Goal: Task Accomplishment & Management: Complete application form

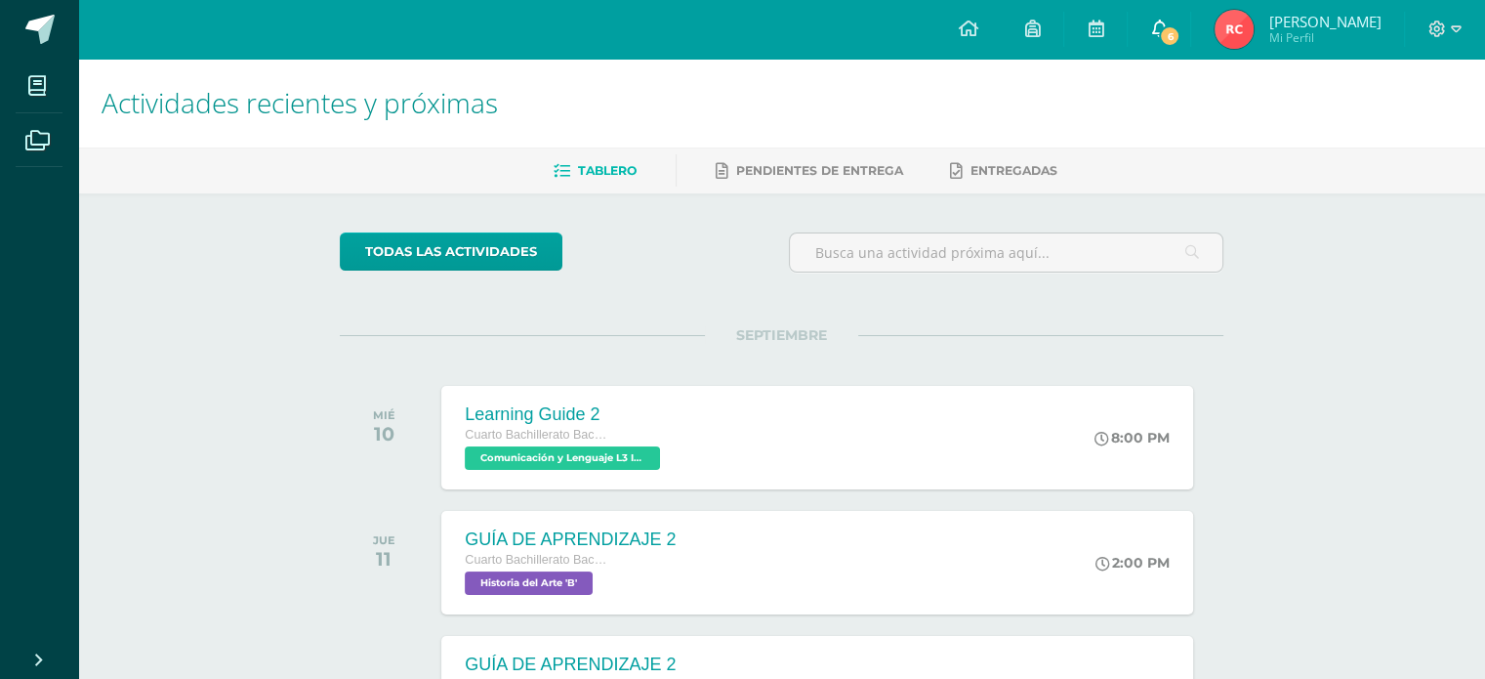
click at [1179, 12] on link "6" at bounding box center [1159, 29] width 62 height 59
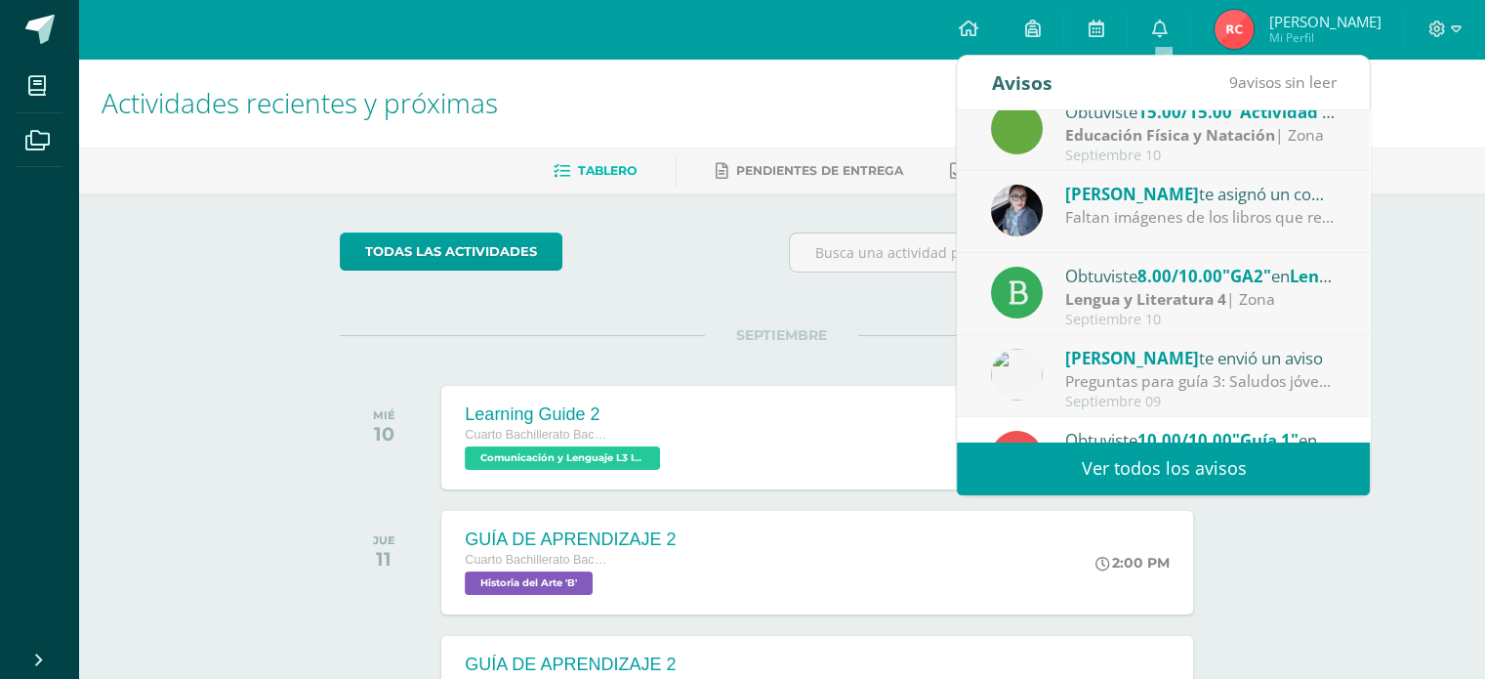
scroll to position [195, 0]
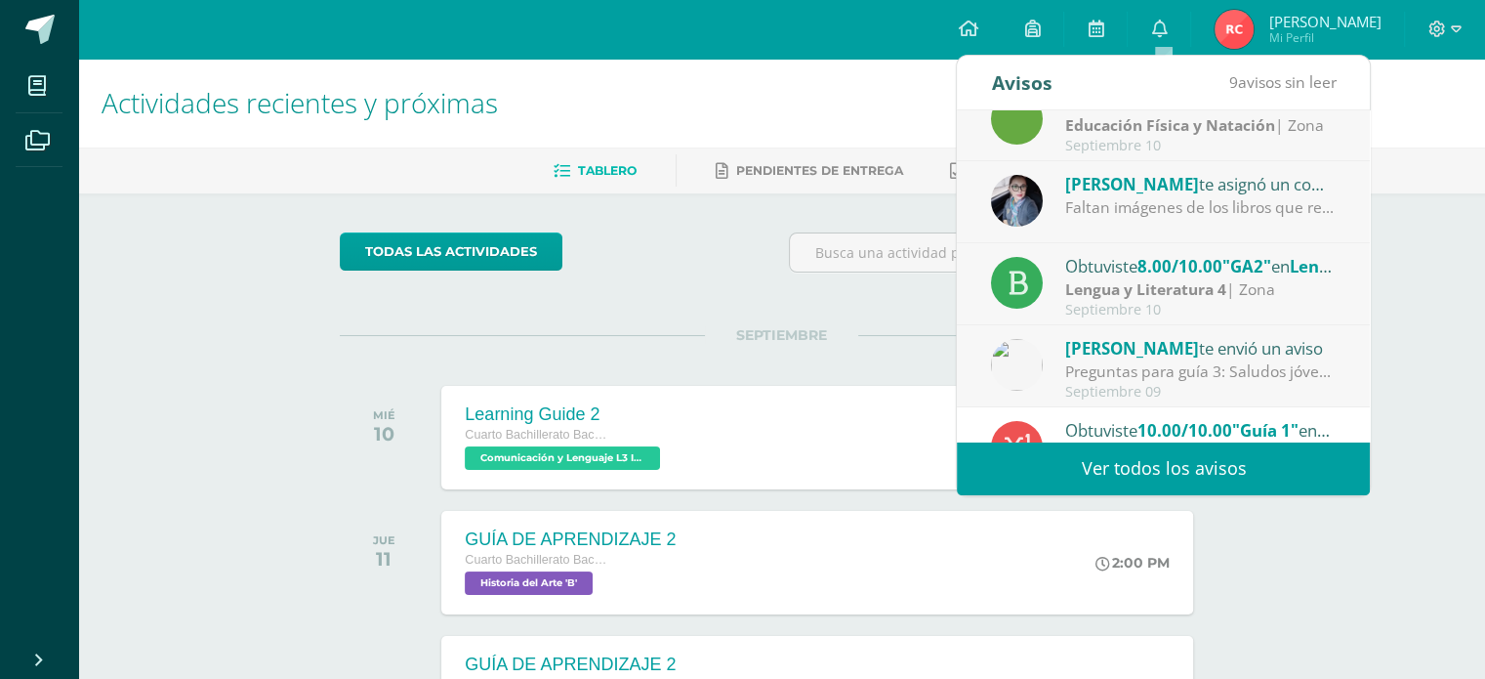
click at [1264, 202] on div "Faltan imágenes de los libros que representan cada narrativa o novela" at bounding box center [1200, 207] width 271 height 22
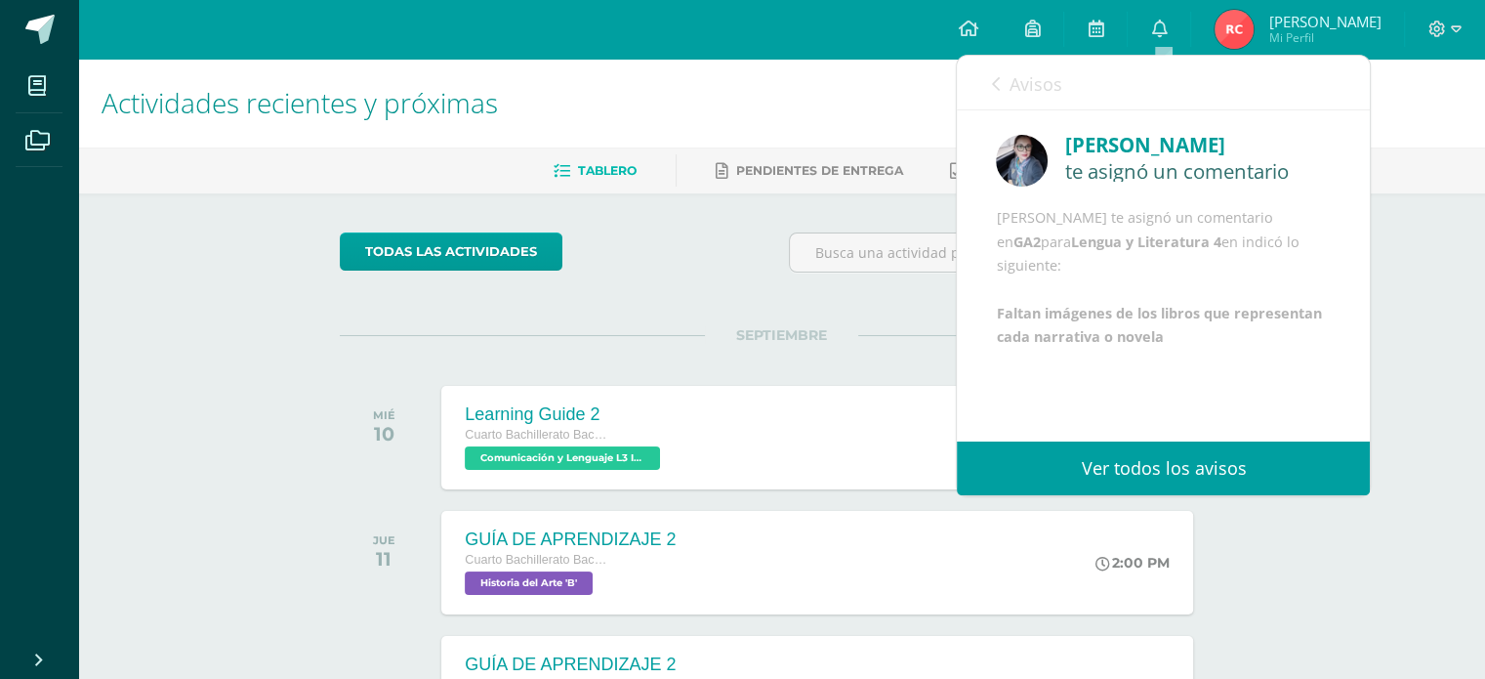
scroll to position [22, 0]
click at [1023, 84] on span "Avisos" at bounding box center [1035, 83] width 53 height 23
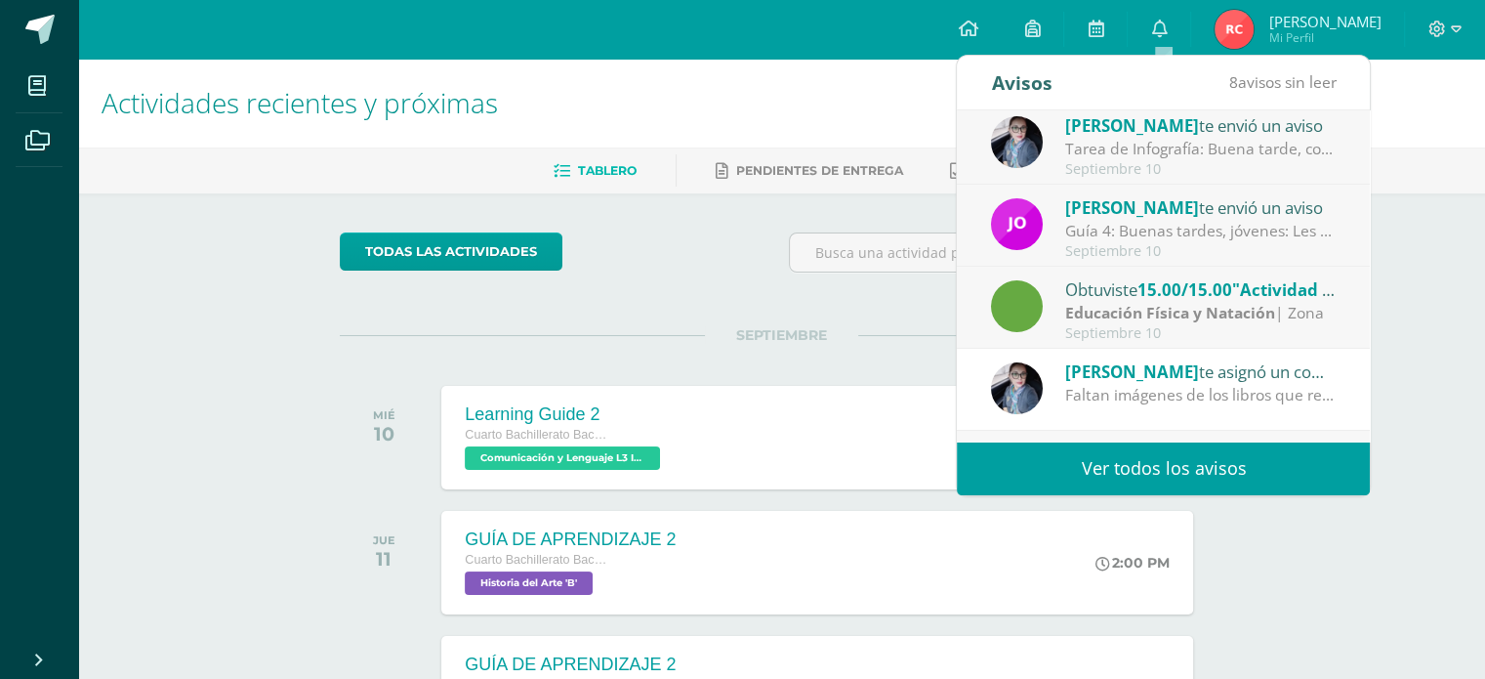
scroll to position [0, 0]
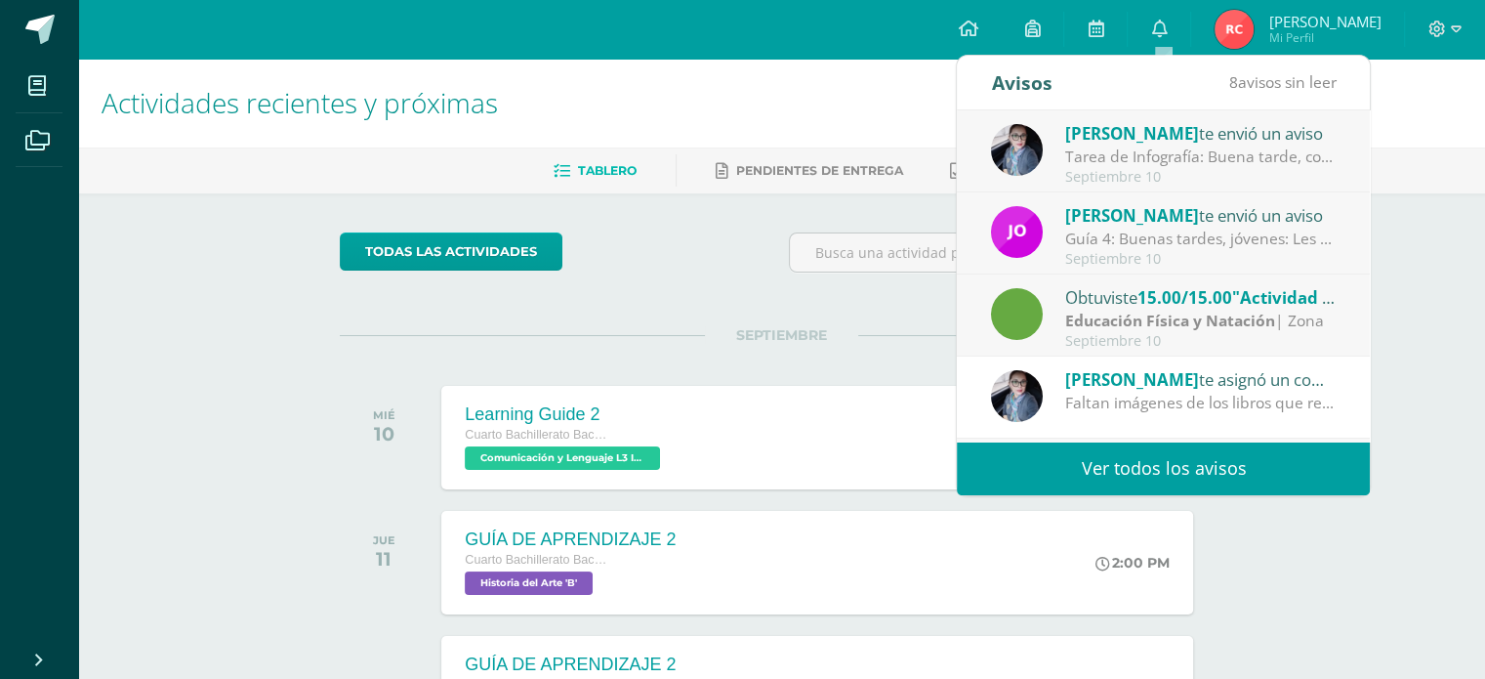
click at [1244, 229] on div "Guía 4: Buenas tardes, jóvenes: Les recuerdo que aún hay grupos pendientes de e…" at bounding box center [1200, 238] width 271 height 22
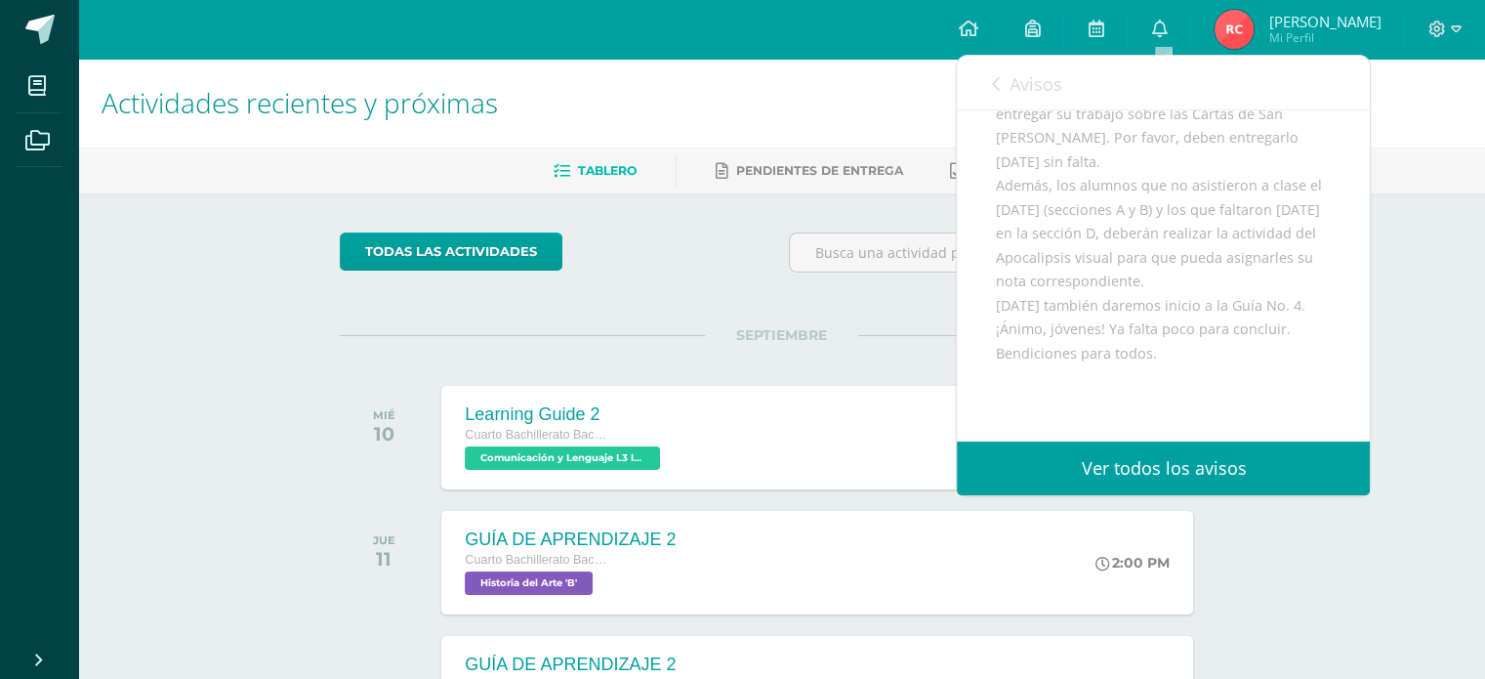
scroll to position [315, 0]
click at [1030, 77] on span "Avisos" at bounding box center [1035, 83] width 53 height 23
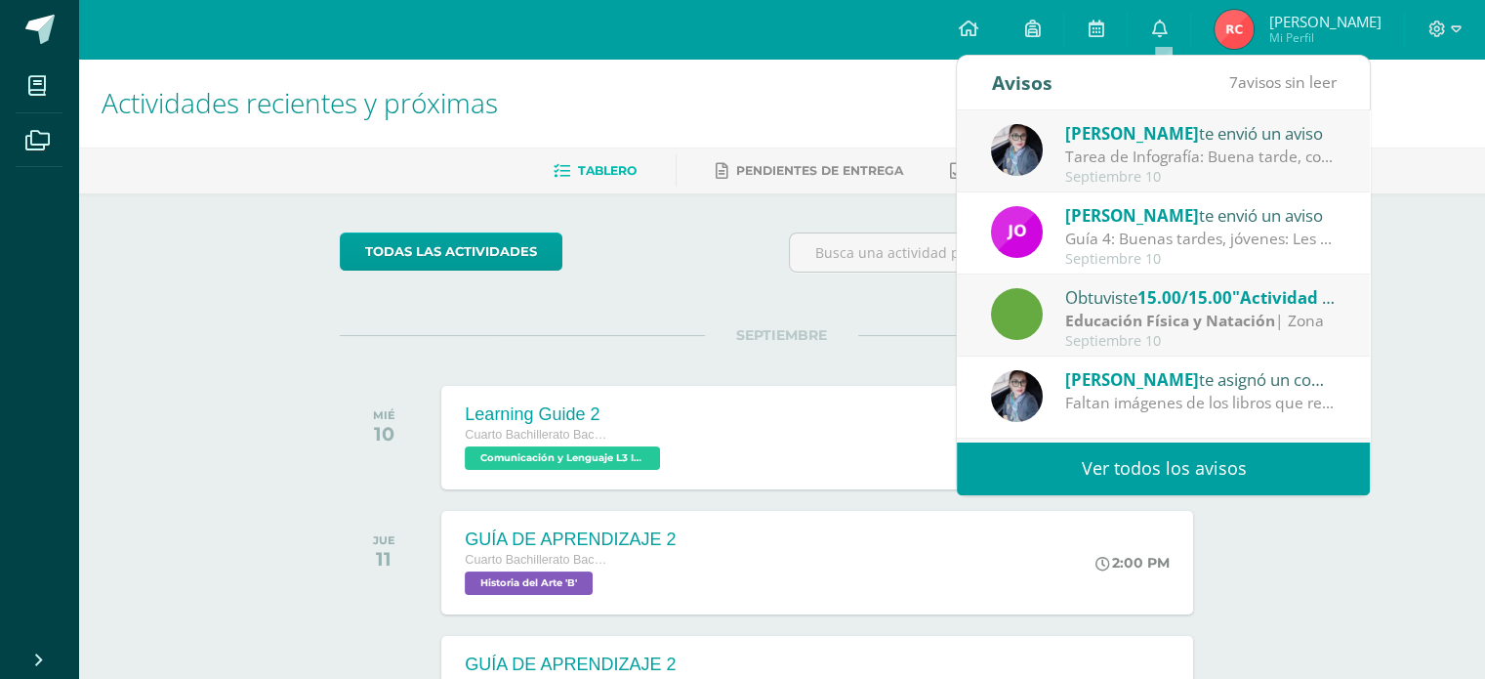
click at [1154, 147] on div "Tarea de Infografía: Buena tarde, con preocupación he notado que algunos alumno…" at bounding box center [1200, 156] width 271 height 22
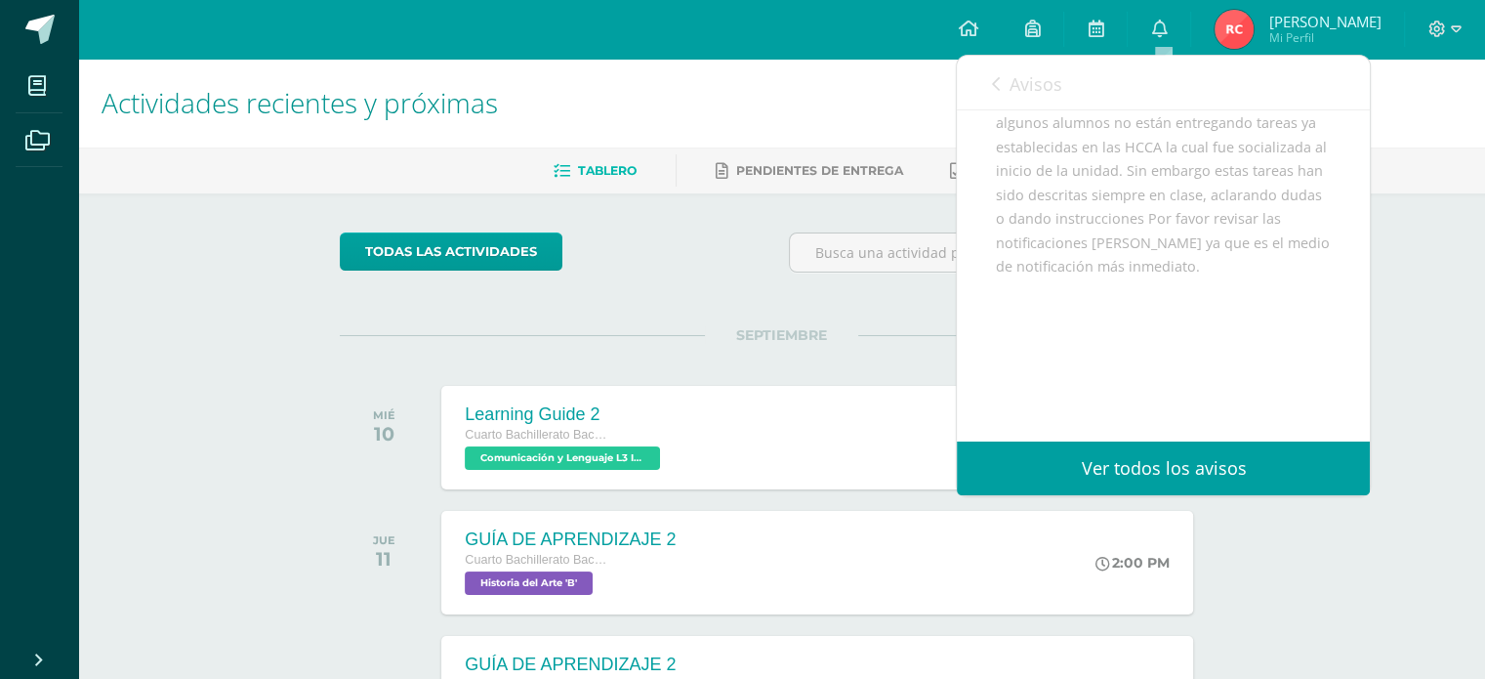
scroll to position [0, 0]
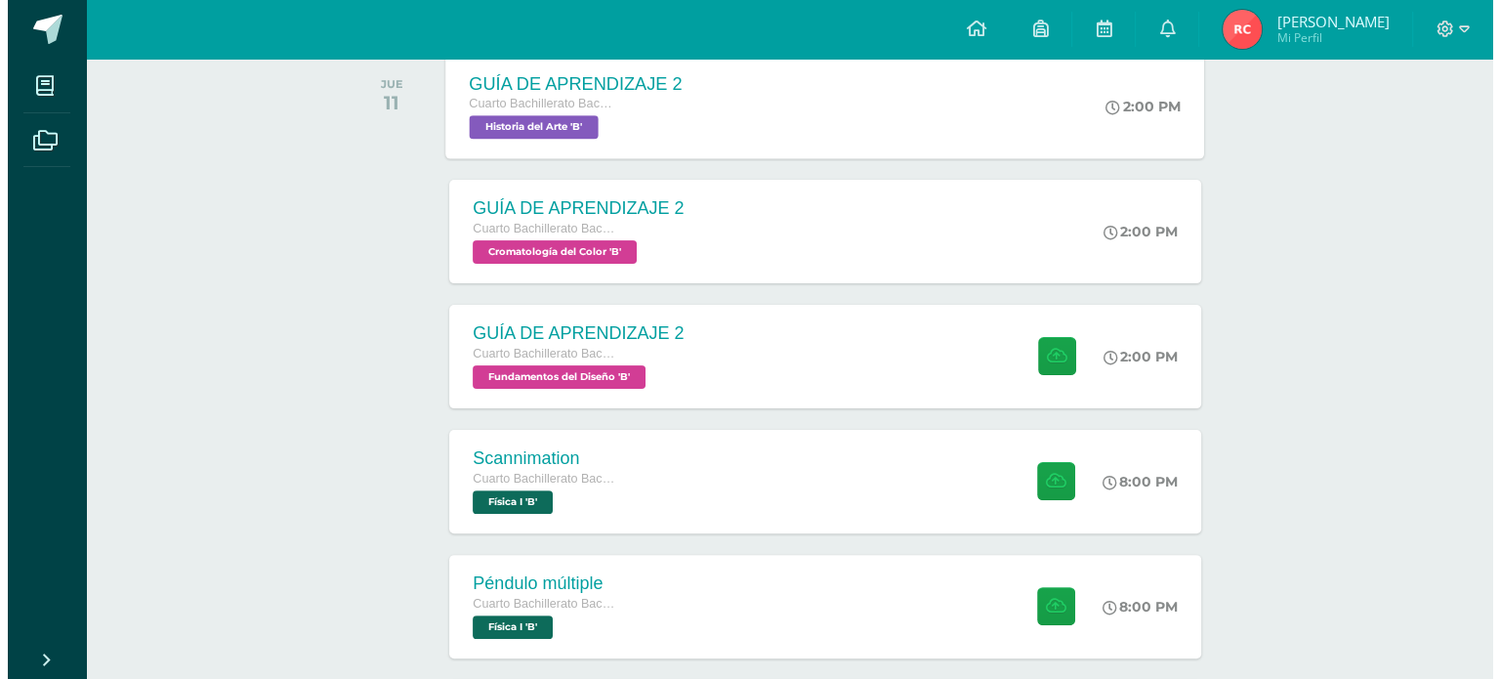
scroll to position [460, 0]
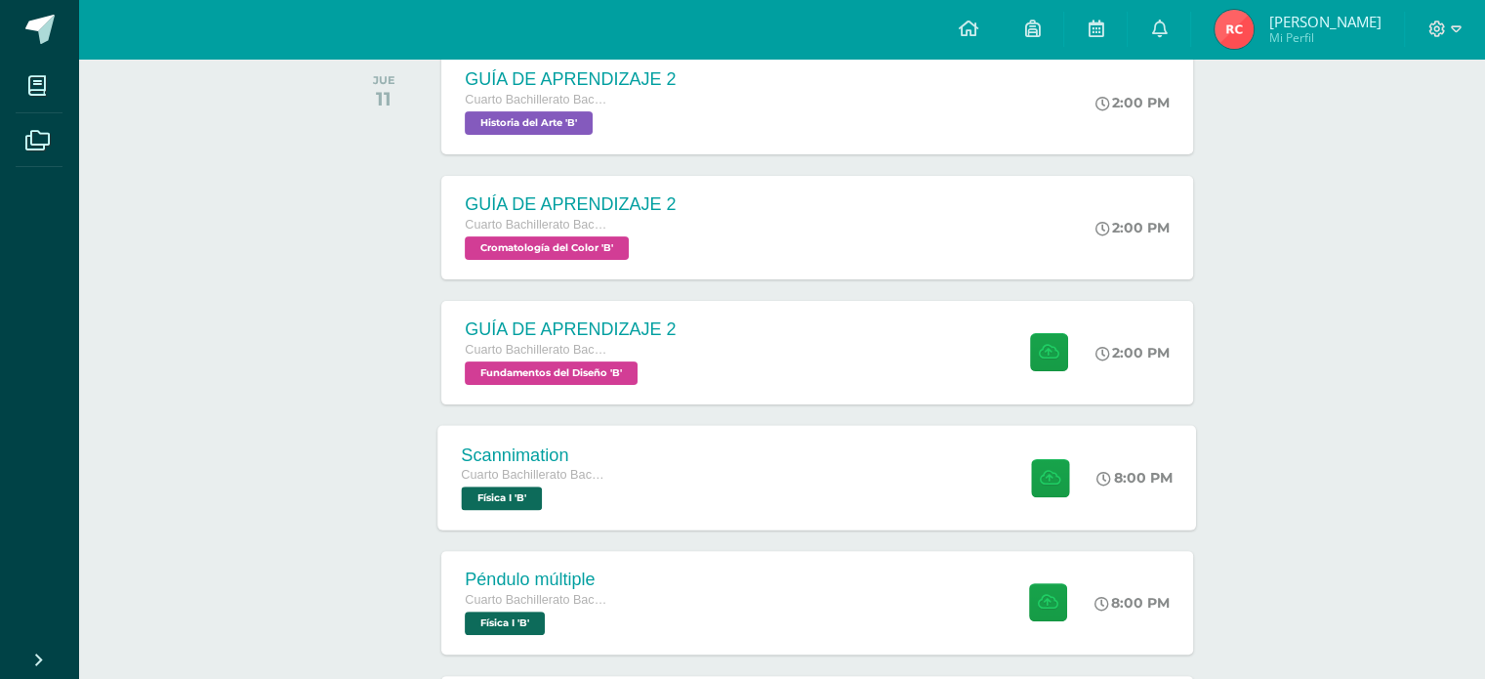
click at [809, 460] on div "Scannimation Cuarto Bachillerato Bachillerato en CCLL con Orientación en Diseño…" at bounding box center [817, 477] width 759 height 104
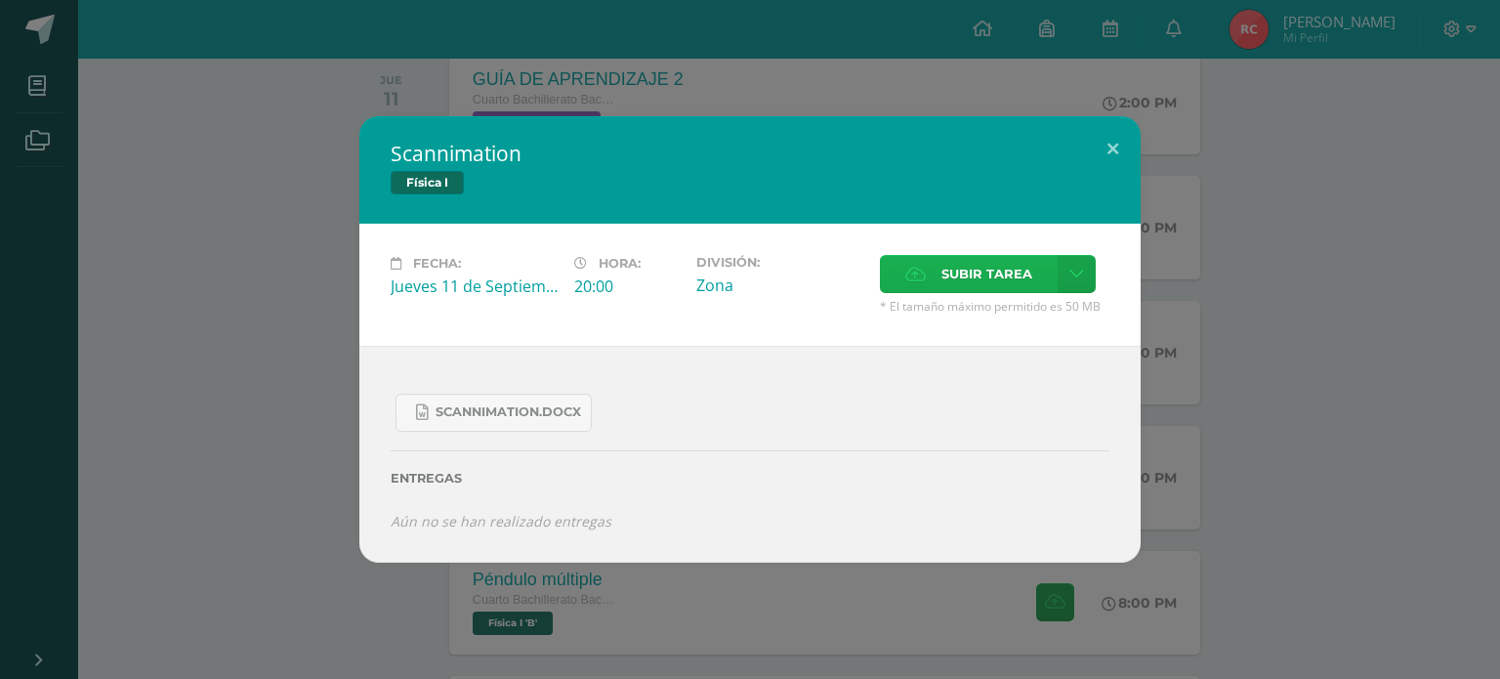
click at [977, 275] on span "Subir tarea" at bounding box center [986, 274] width 91 height 36
click at [0, 0] on input "Subir tarea" at bounding box center [0, 0] width 0 height 0
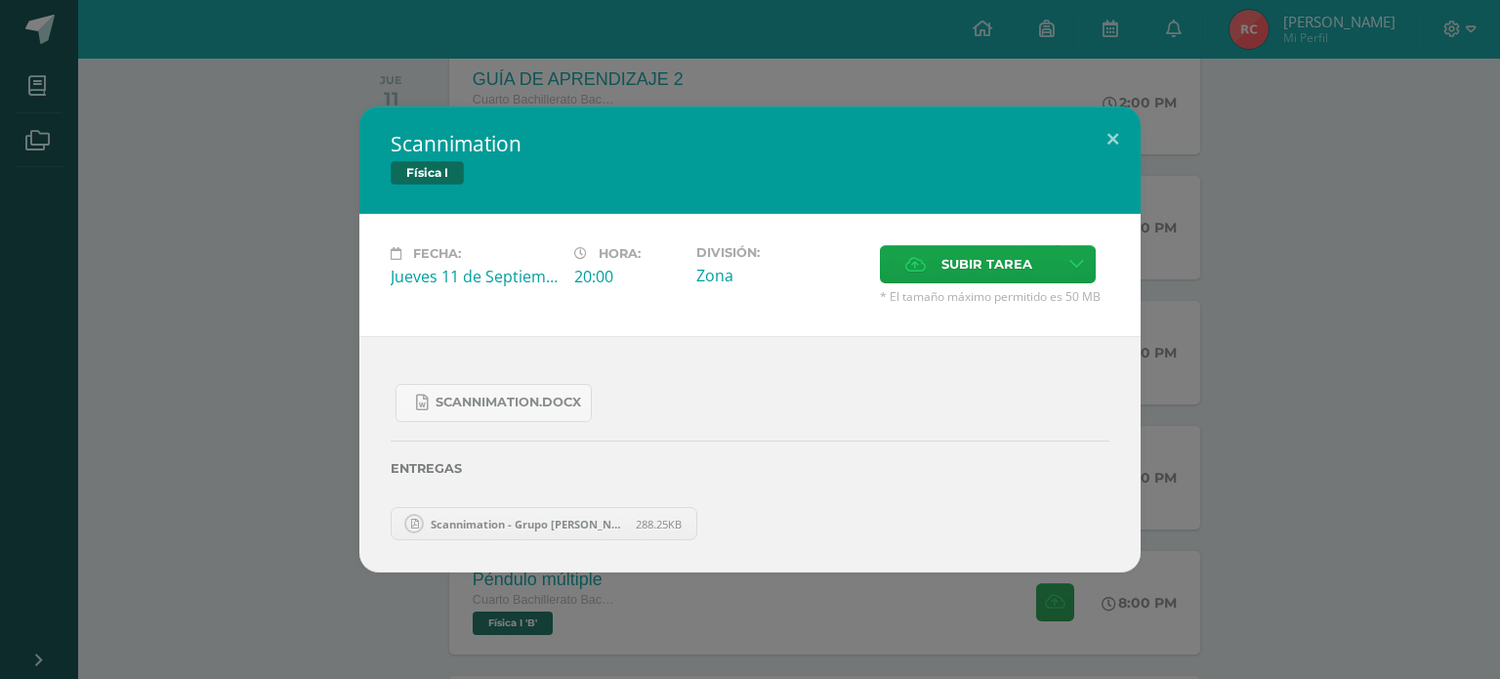
click at [1174, 364] on div "Scannimation Física I Fecha: Jueves 11 de Septiembre Hora: 20:00 División: Zona…" at bounding box center [750, 339] width 1484 height 466
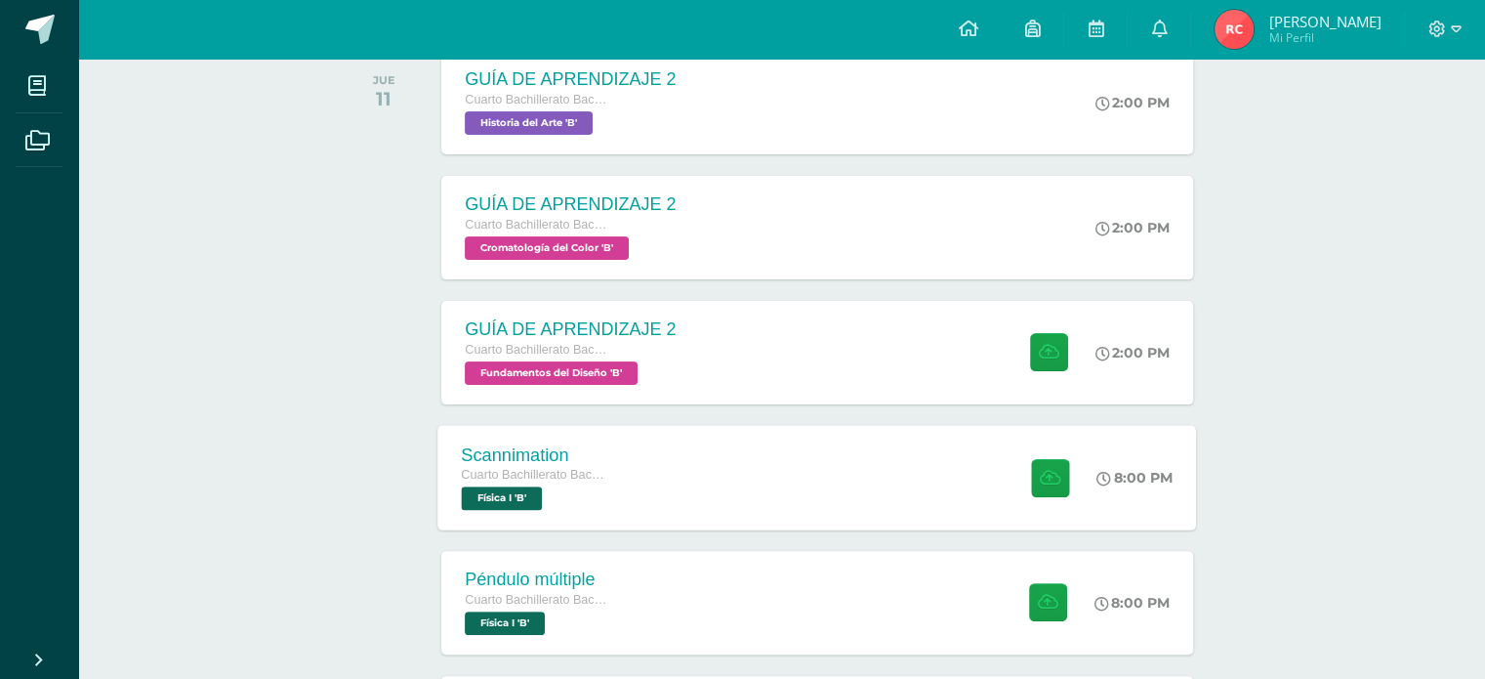
drag, startPoint x: 844, startPoint y: 456, endPoint x: 835, endPoint y: 466, distance: 13.8
click at [837, 464] on div "Scannimation Cuarto Bachillerato Bachillerato en CCLL con Orientación en Diseño…" at bounding box center [817, 477] width 759 height 104
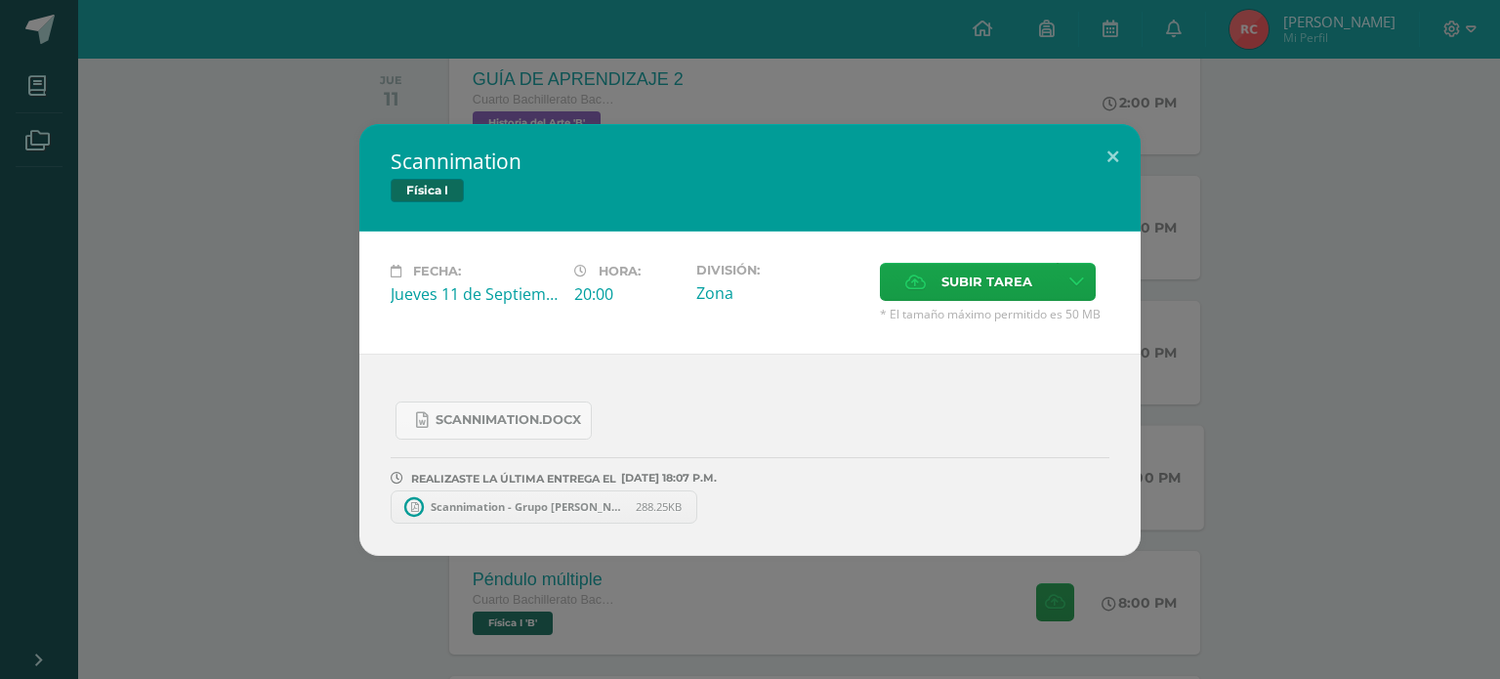
click at [266, 456] on div "Scannimation Física I Fecha: Jueves 11 de Septiembre Hora: 20:00 División: Zona…" at bounding box center [750, 340] width 1484 height 432
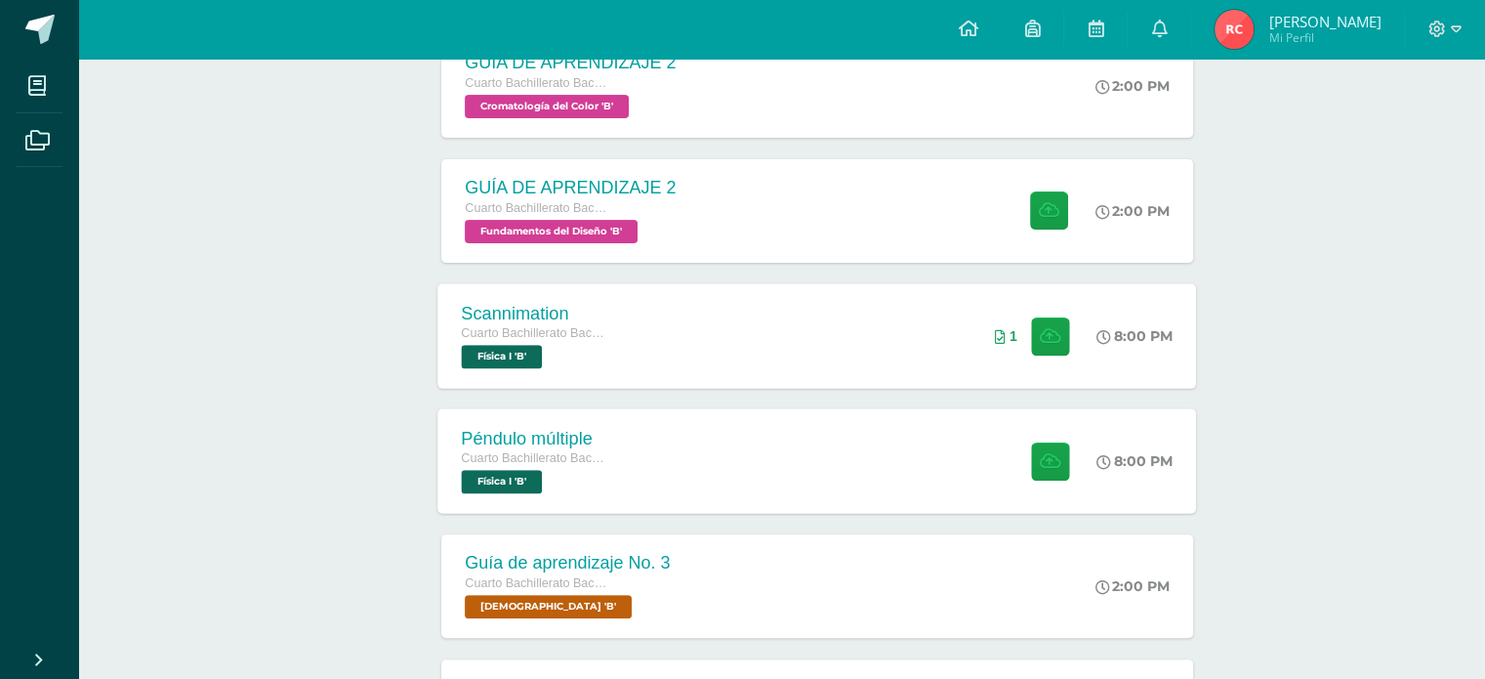
scroll to position [655, 0]
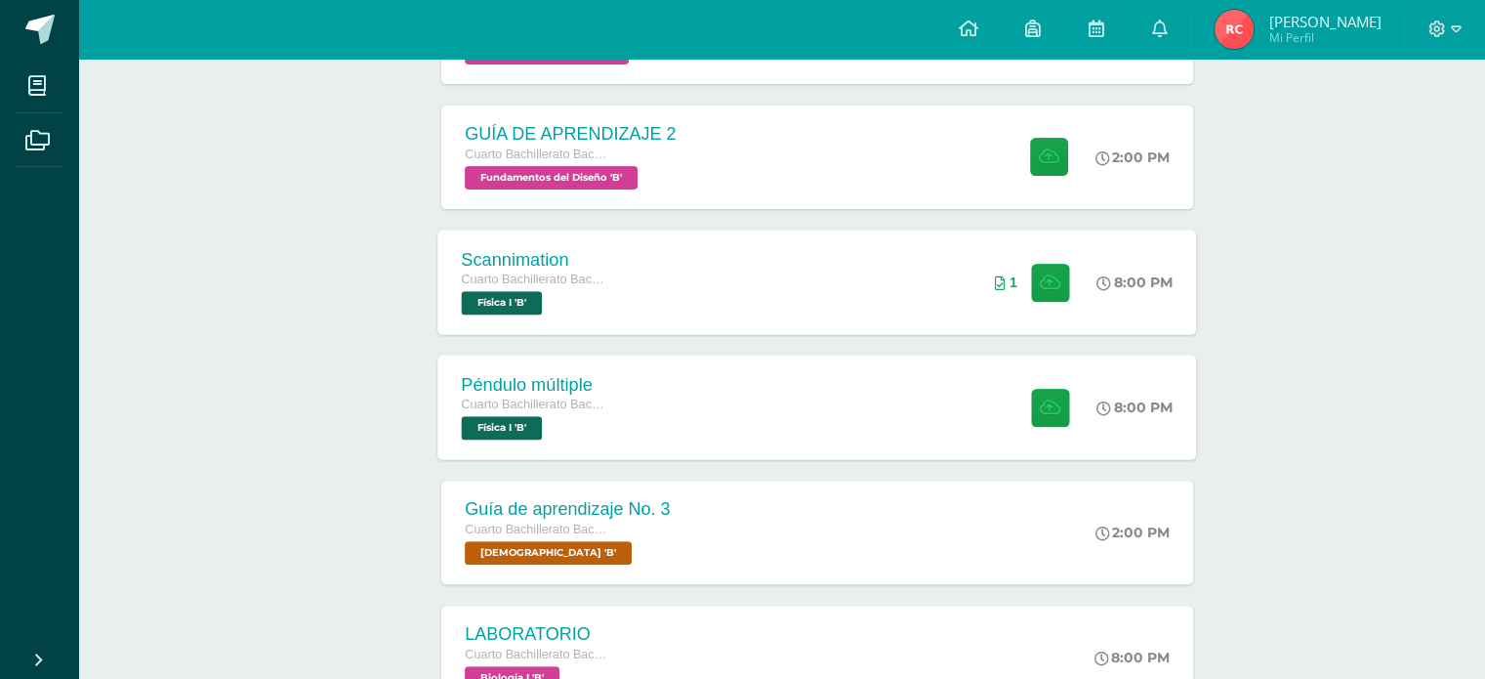
click at [670, 415] on div "Péndulo múltiple Cuarto Bachillerato Bachillerato en CCLL con Orientación en Di…" at bounding box center [817, 406] width 759 height 104
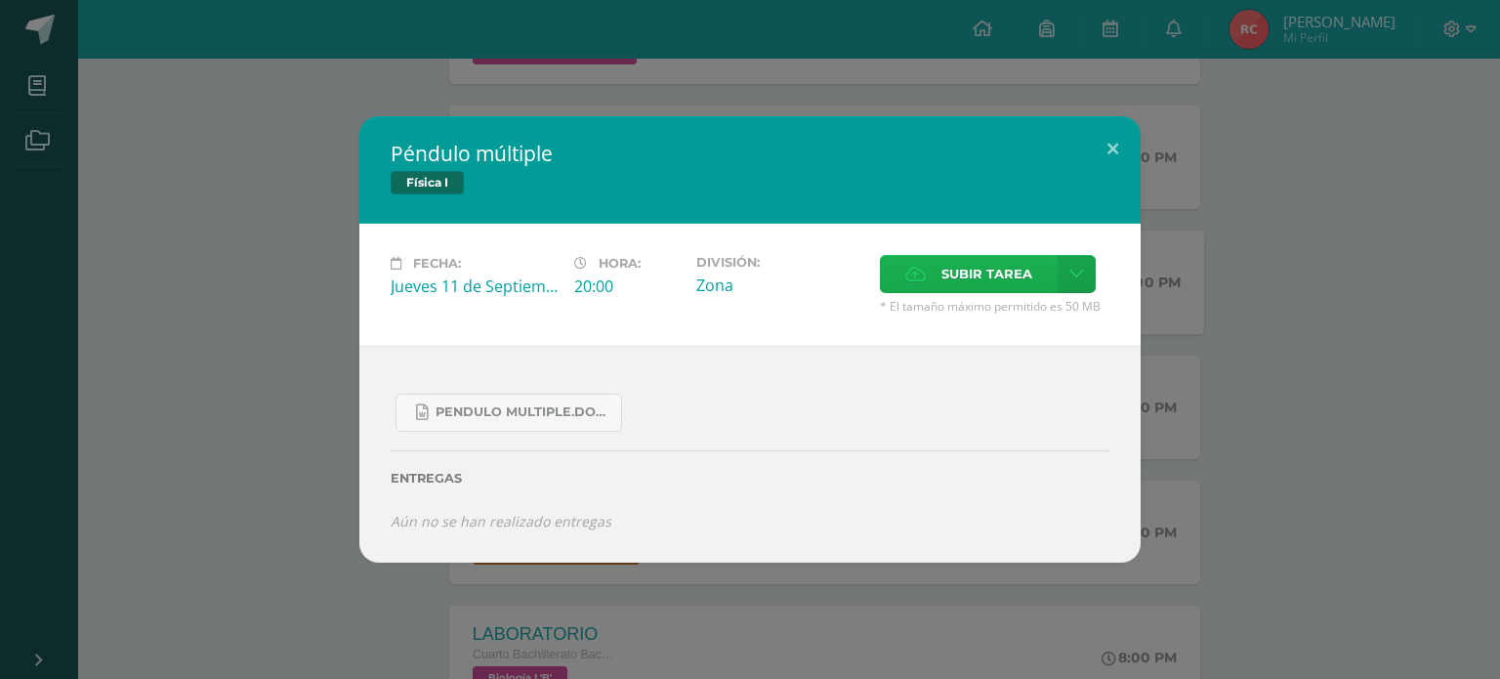
click at [975, 277] on span "Subir tarea" at bounding box center [986, 274] width 91 height 36
click at [0, 0] on input "Subir tarea" at bounding box center [0, 0] width 0 height 0
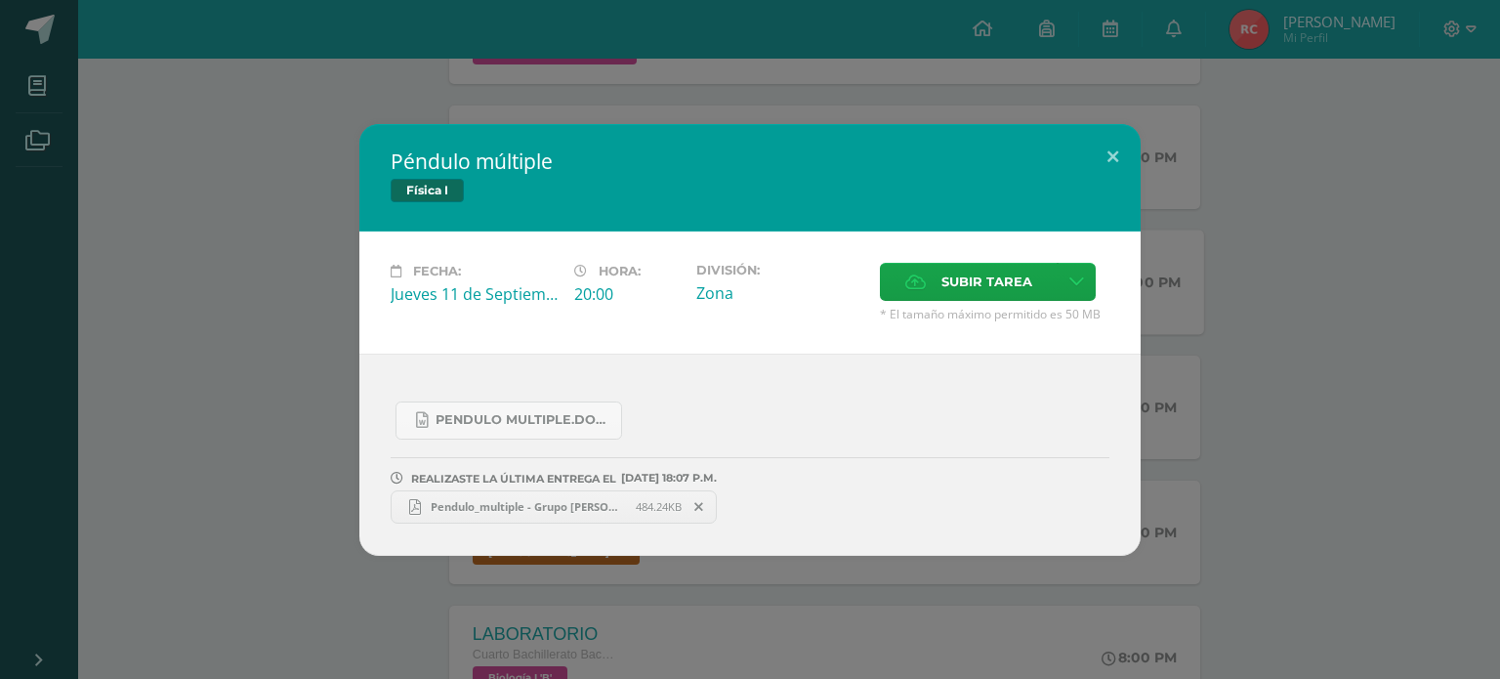
click at [520, 503] on span "Pendulo_multiple - Grupo Ricardo Chavez IV B .pdf" at bounding box center [528, 506] width 215 height 15
click at [1336, 315] on div "Péndulo múltiple Física I Fecha: Jueves 11 de Septiembre Hora: 20:00 División: …" at bounding box center [750, 340] width 1484 height 432
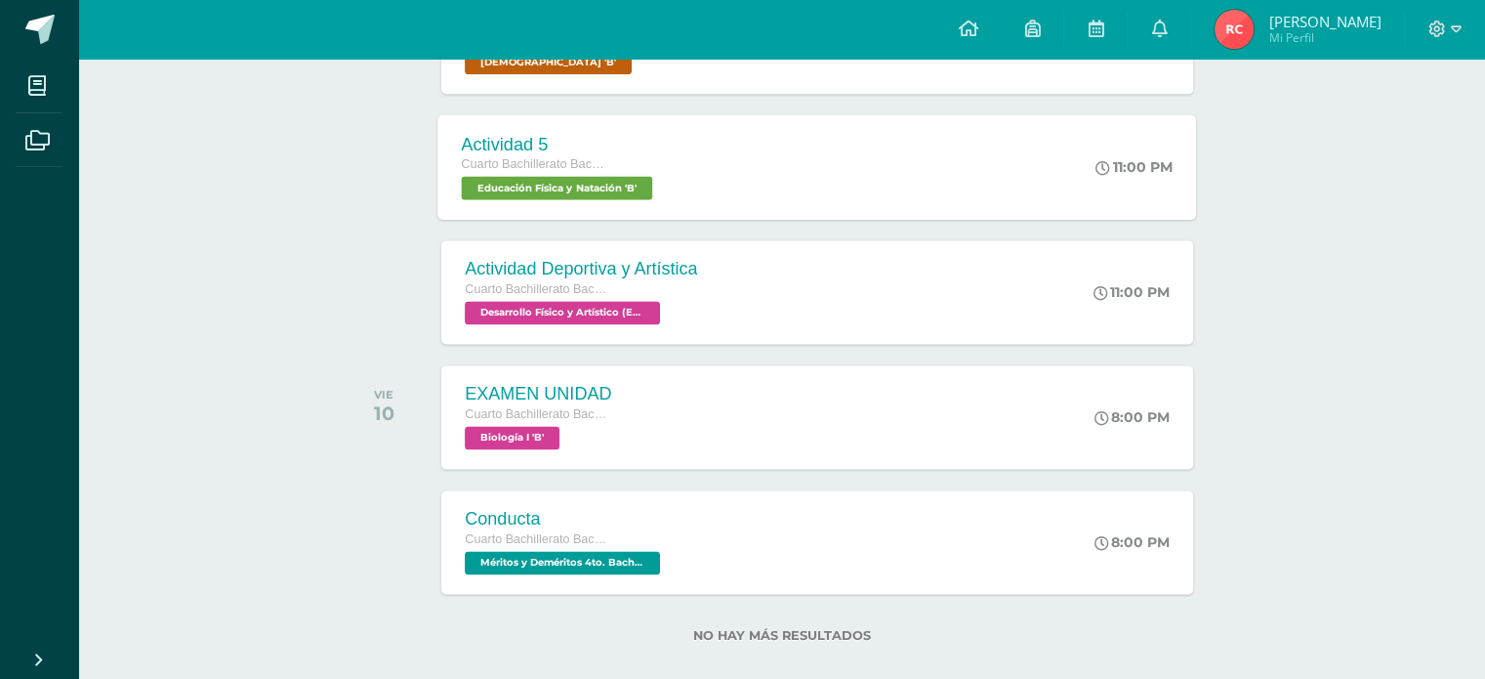
scroll to position [2624, 0]
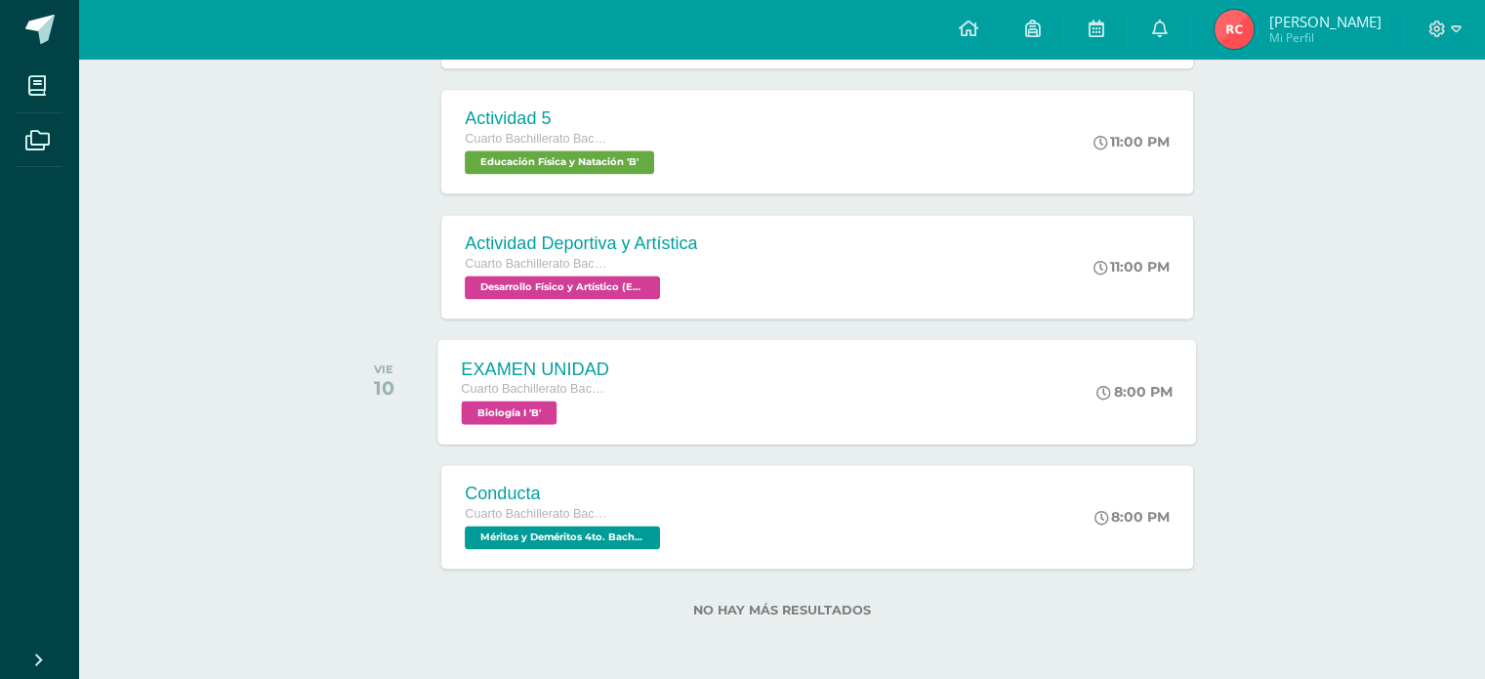
click at [809, 374] on div "EXAMEN UNIDAD Cuarto Bachillerato Bachillerato en CCLL con Orientación en Diseñ…" at bounding box center [817, 391] width 759 height 104
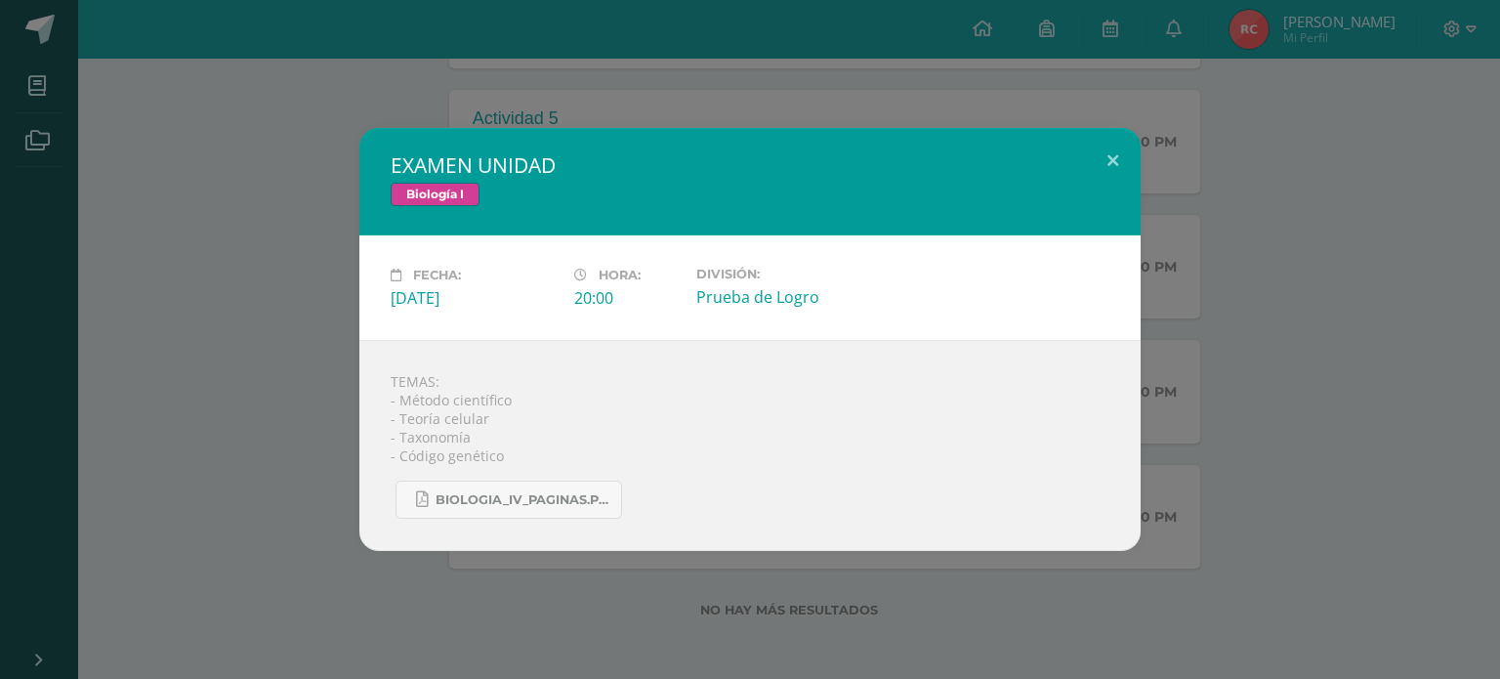
click at [1207, 305] on div "EXAMEN UNIDAD Biología I Fecha: Viernes 10 de Octubre Hora: 20:00 División: TEM…" at bounding box center [750, 339] width 1484 height 423
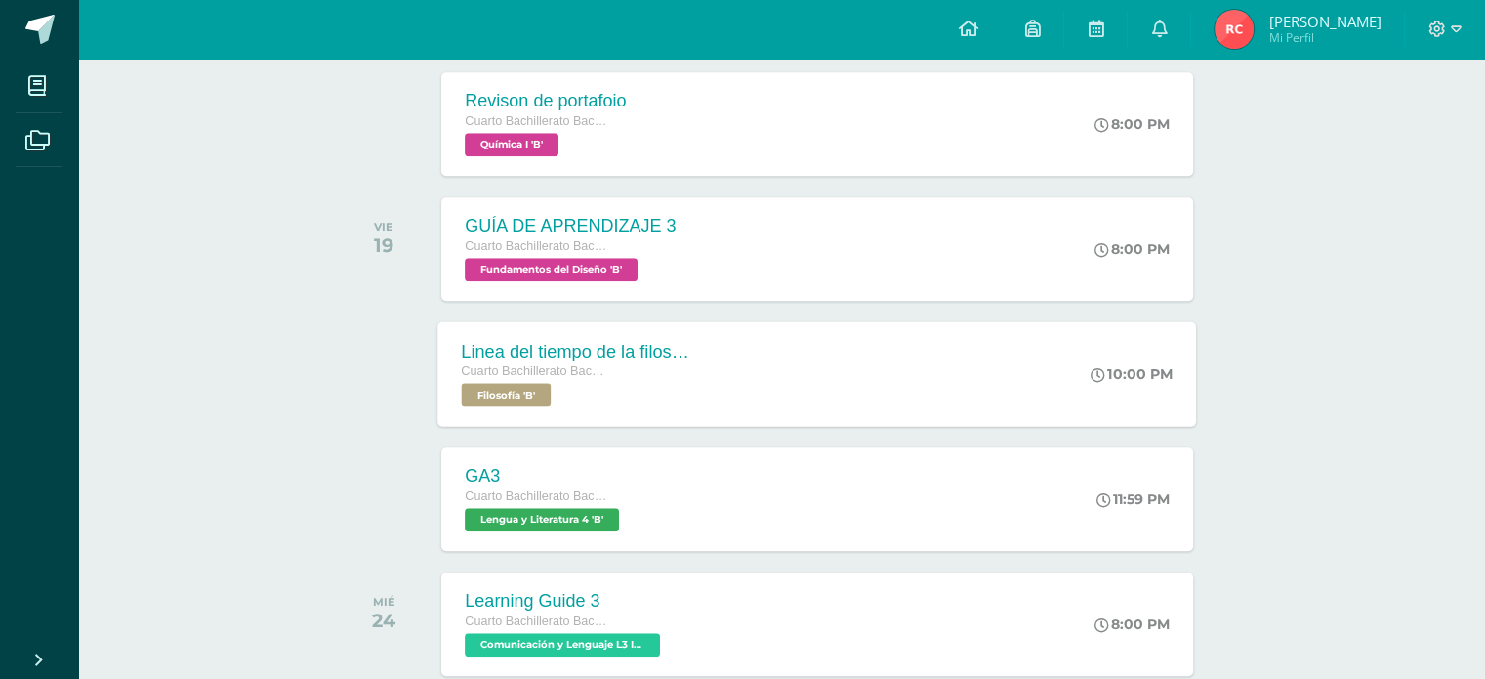
scroll to position [1550, 0]
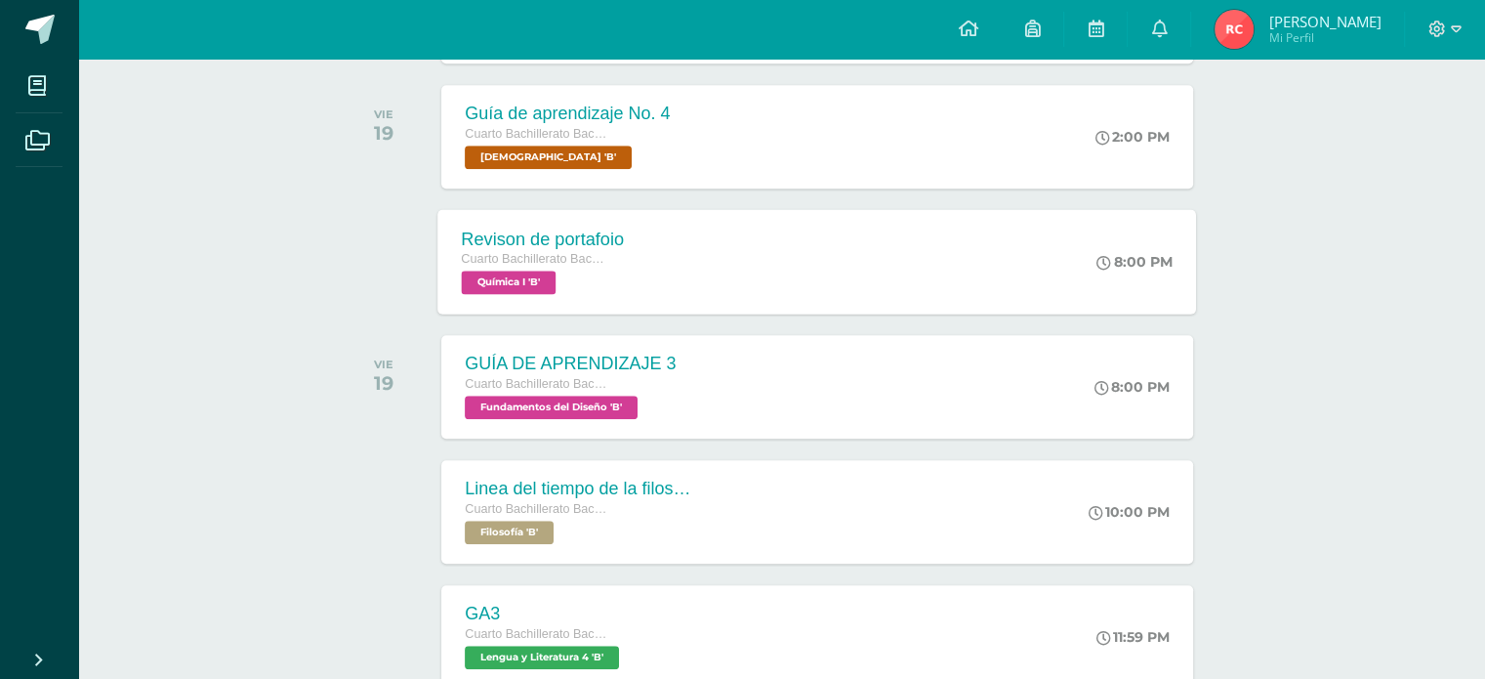
click at [801, 277] on div "Revison de portafoio Cuarto Bachillerato Bachillerato en CCLL con Orientación e…" at bounding box center [817, 261] width 759 height 104
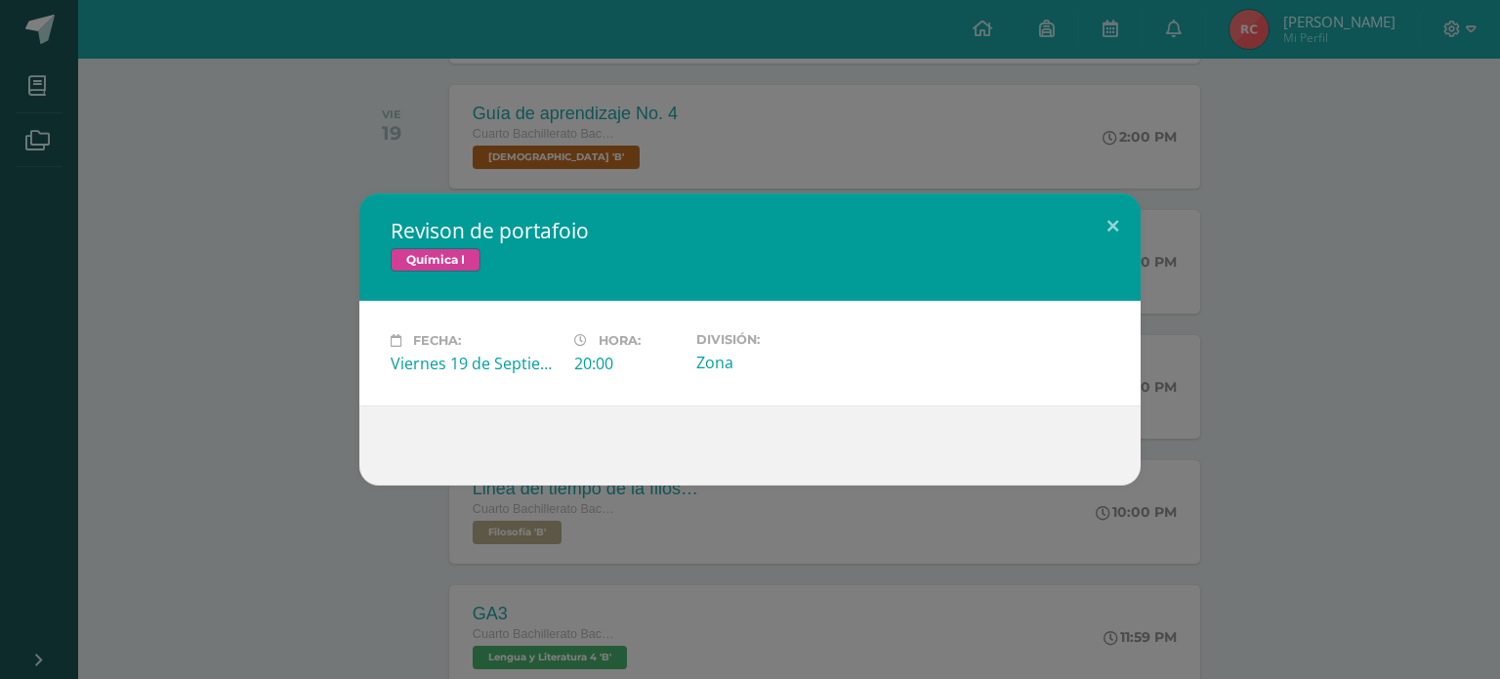
click at [1265, 337] on div "Revison de portafoio Química I Fecha: Viernes 19 de Septiembre Hora: 20:00 Divi…" at bounding box center [750, 339] width 1484 height 292
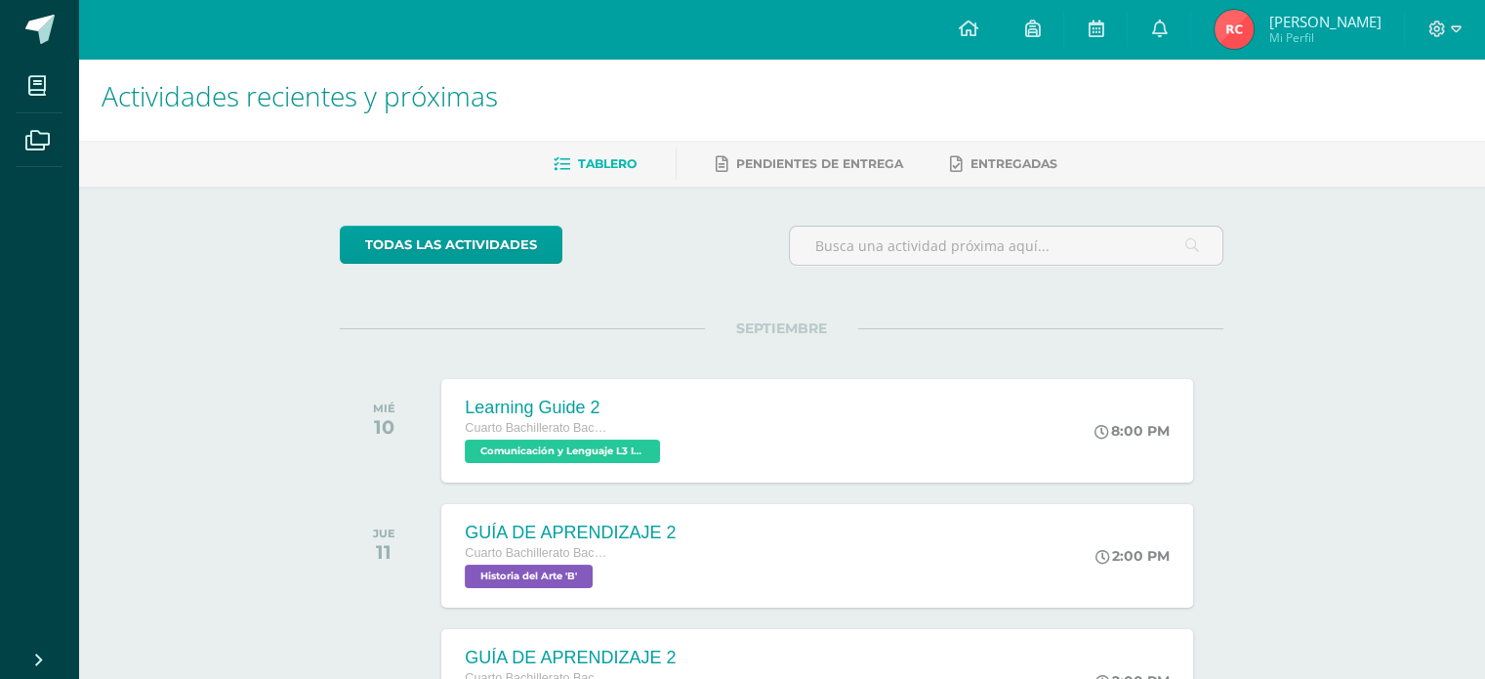
scroll to position [0, 0]
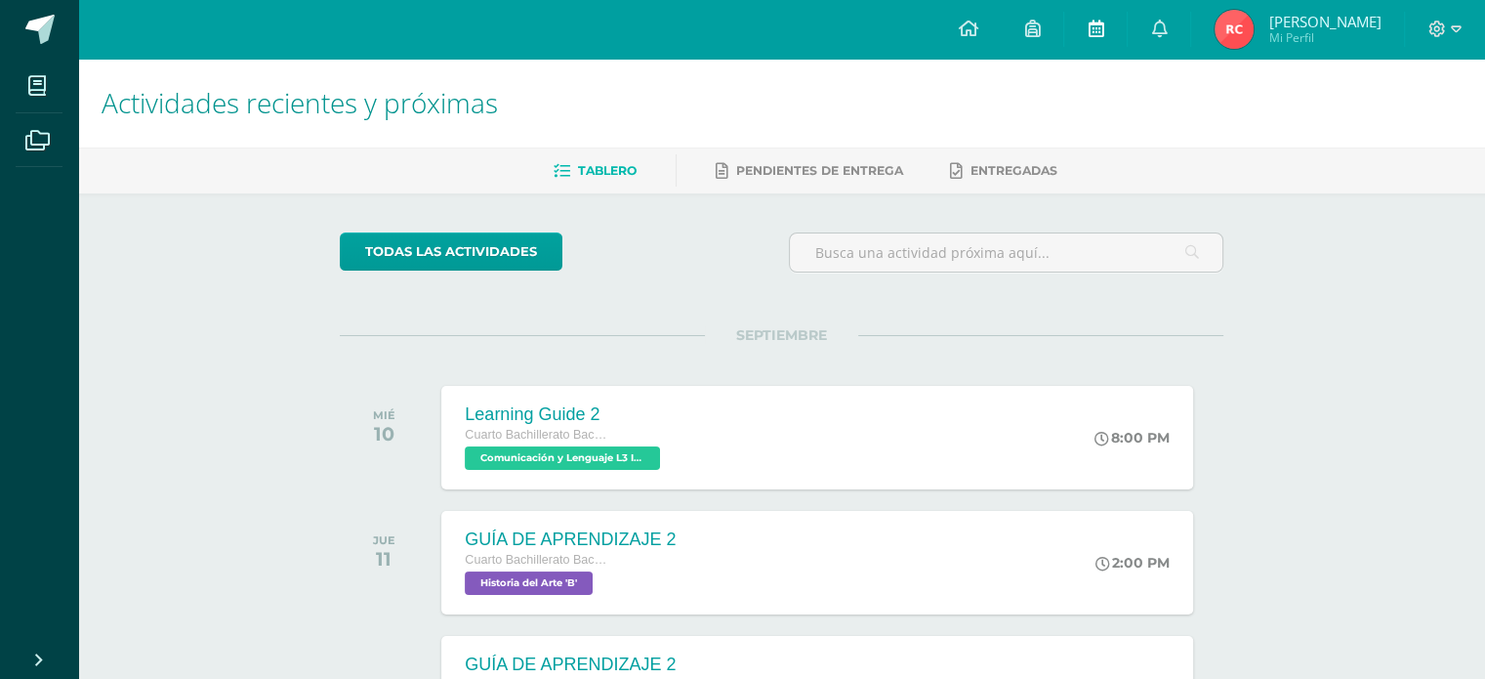
click at [1090, 31] on link at bounding box center [1095, 29] width 62 height 59
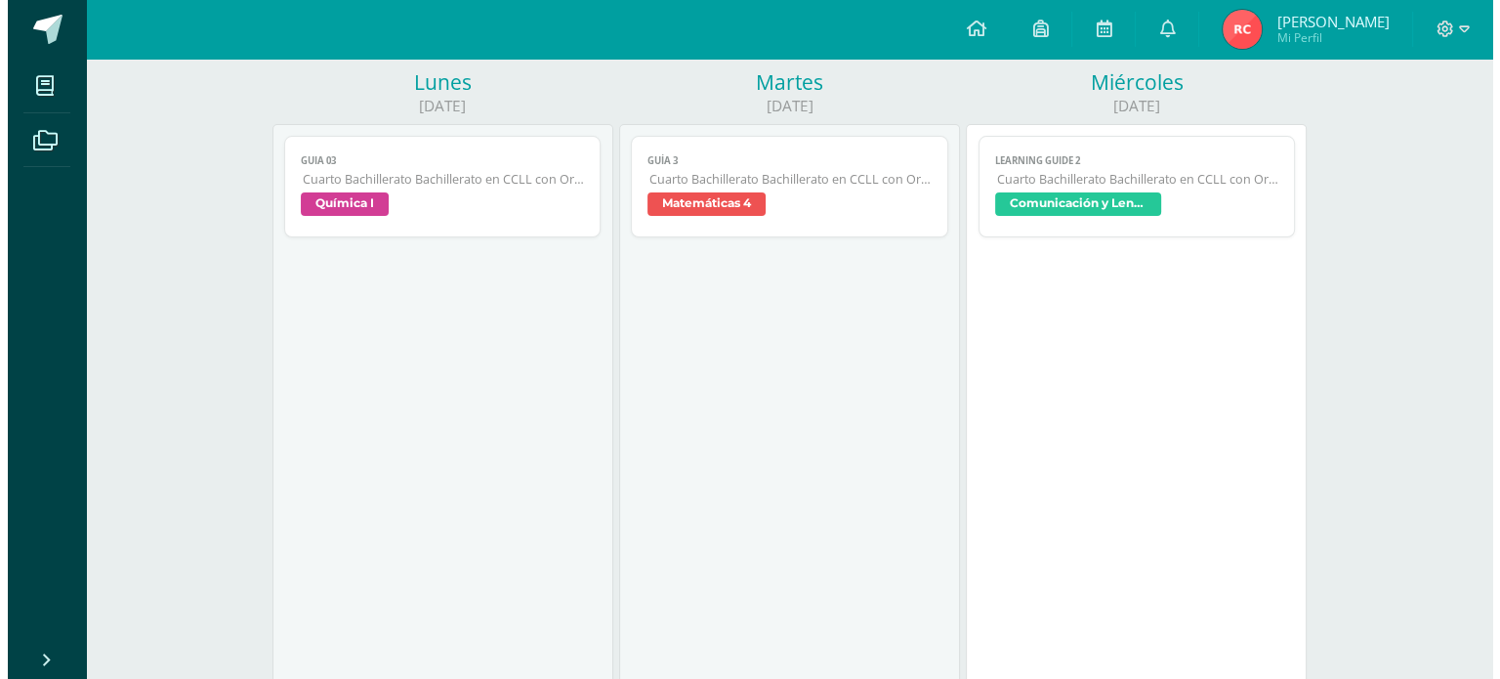
scroll to position [195, 0]
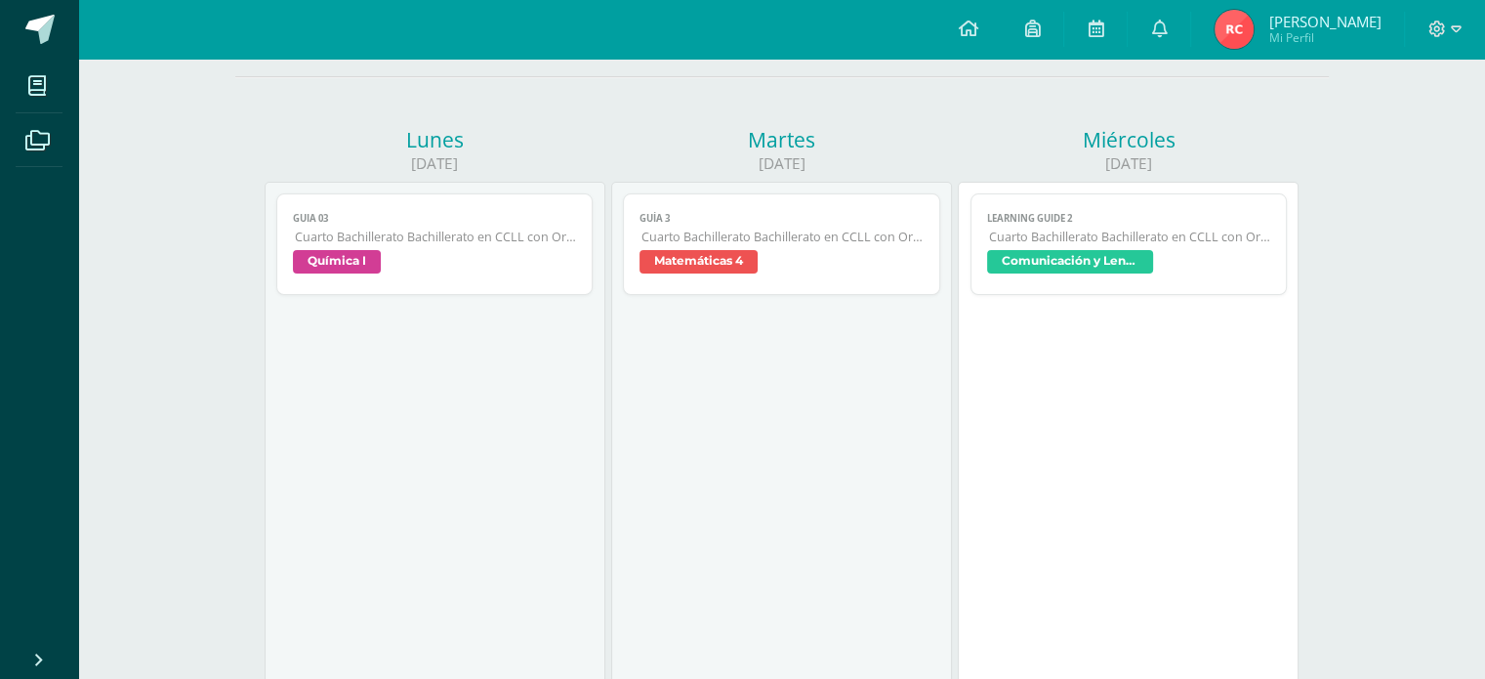
click at [695, 228] on link "Guía 3 Cuarto Bachillerato Bachillerato en CCLL con Orientación en Diseño Gráfi…" at bounding box center [781, 244] width 317 height 102
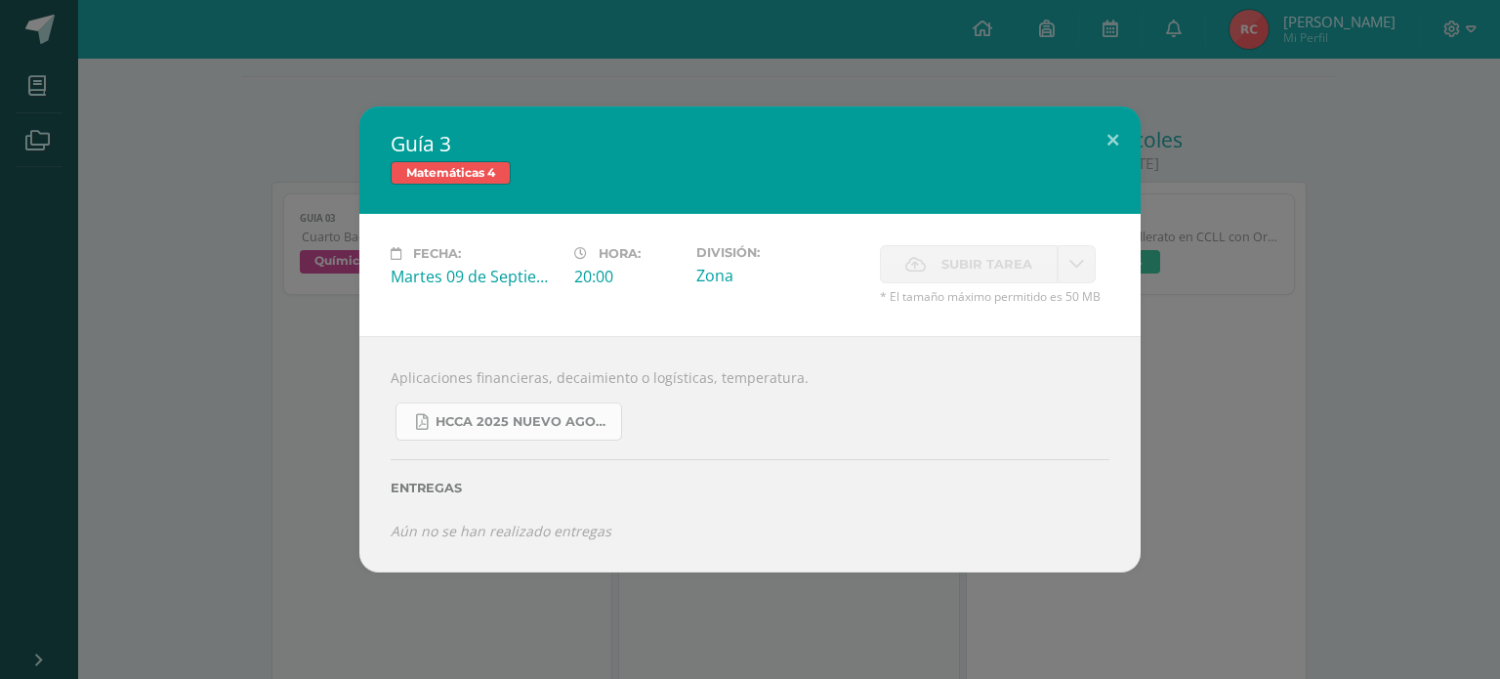
click at [574, 424] on span "HCCA 2025 nuevo agosto 4ta matemáticas.pdf" at bounding box center [523, 422] width 176 height 16
